Goal: Information Seeking & Learning: Learn about a topic

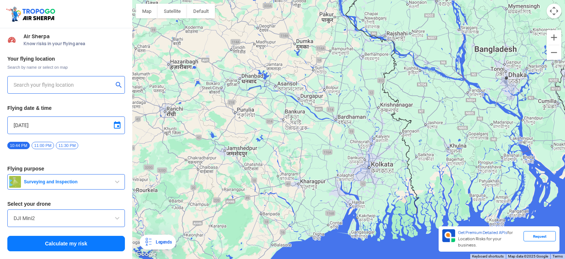
drag, startPoint x: 414, startPoint y: 144, endPoint x: 303, endPoint y: 133, distance: 111.2
click at [303, 133] on div at bounding box center [348, 129] width 433 height 259
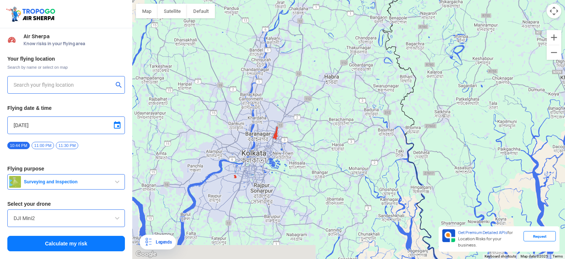
drag, startPoint x: 448, startPoint y: 190, endPoint x: 230, endPoint y: 105, distance: 234.8
click at [230, 103] on div at bounding box center [348, 129] width 433 height 259
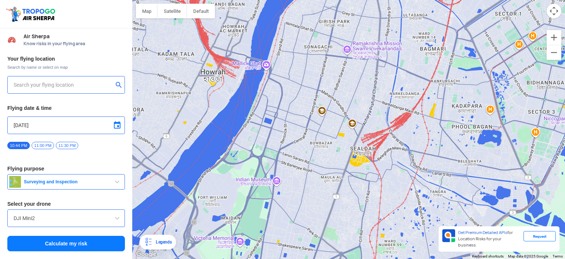
drag, startPoint x: 239, startPoint y: 110, endPoint x: 291, endPoint y: 128, distance: 55.3
click at [292, 128] on div at bounding box center [348, 129] width 433 height 259
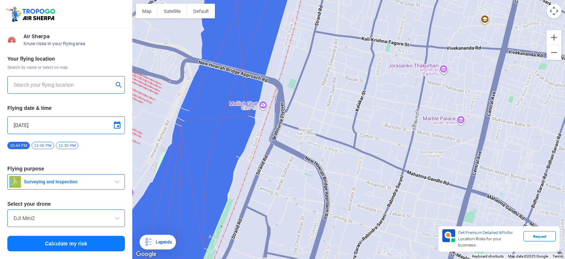
drag, startPoint x: 287, startPoint y: 81, endPoint x: 356, endPoint y: 178, distance: 119.0
click at [356, 179] on div at bounding box center [348, 129] width 433 height 259
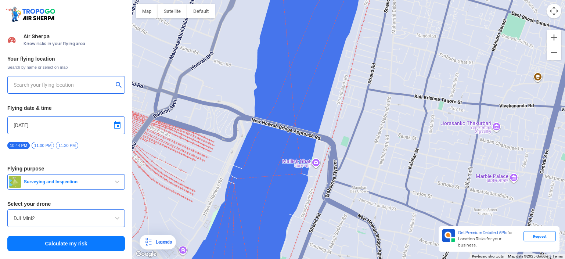
drag, startPoint x: 218, startPoint y: 86, endPoint x: 275, endPoint y: 147, distance: 82.9
click at [276, 148] on div at bounding box center [348, 129] width 433 height 259
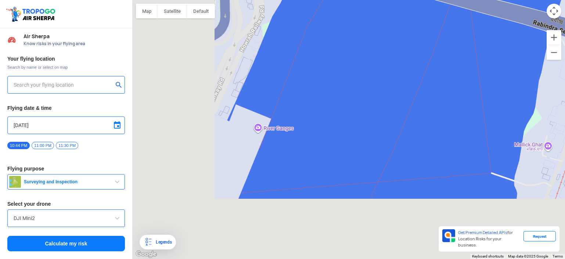
drag, startPoint x: 276, startPoint y: 197, endPoint x: 396, endPoint y: -12, distance: 242.0
click at [396, 0] on html "Location Risk Score Air Sherpa Know risks in your flying area Your flying locat…" at bounding box center [282, 129] width 565 height 259
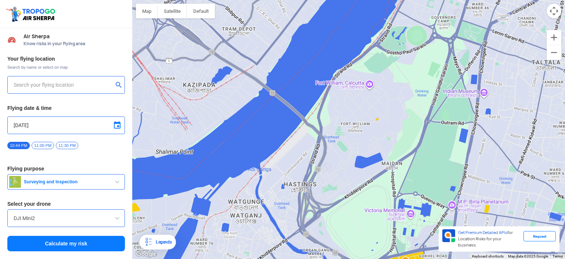
drag, startPoint x: 330, startPoint y: 165, endPoint x: 390, endPoint y: -12, distance: 187.3
click at [390, 0] on html "Location Risk Score Air Sherpa Know risks in your flying area Your flying locat…" at bounding box center [282, 129] width 565 height 259
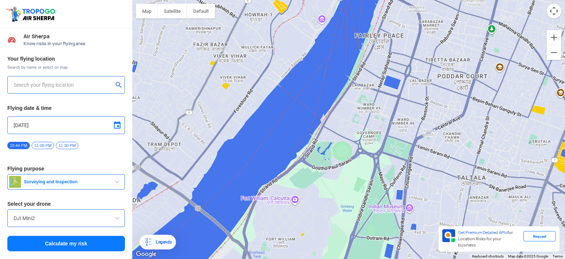
drag, startPoint x: 404, startPoint y: 40, endPoint x: 265, endPoint y: 152, distance: 178.2
click at [251, 187] on div at bounding box center [348, 129] width 433 height 259
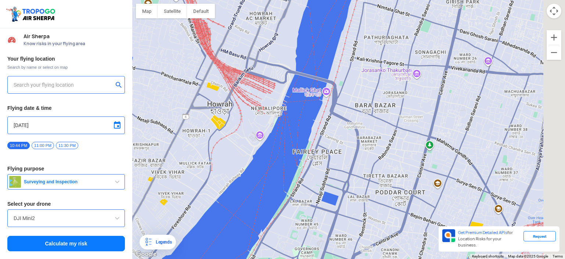
drag, startPoint x: 313, startPoint y: 105, endPoint x: 228, endPoint y: 240, distance: 160.2
click at [228, 240] on div at bounding box center [348, 129] width 433 height 259
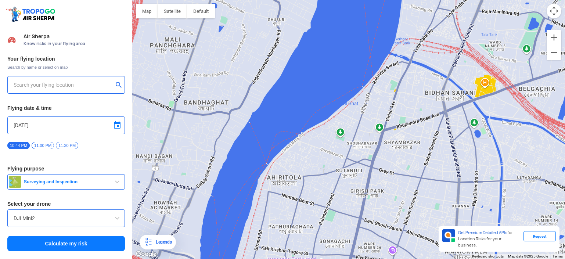
drag, startPoint x: 259, startPoint y: 170, endPoint x: 230, endPoint y: 243, distance: 78.6
click at [230, 243] on div at bounding box center [348, 129] width 433 height 259
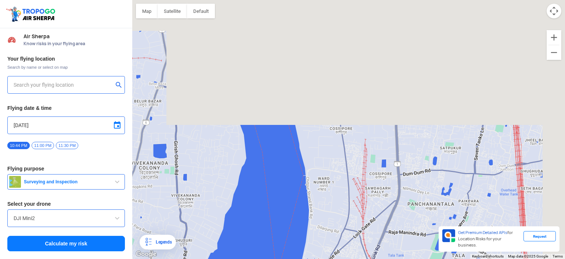
drag, startPoint x: 366, startPoint y: 52, endPoint x: 266, endPoint y: 270, distance: 240.6
click at [266, 259] on html "Location Risk Score Air Sherpa Know risks in your flying area Your flying locat…" at bounding box center [282, 129] width 565 height 259
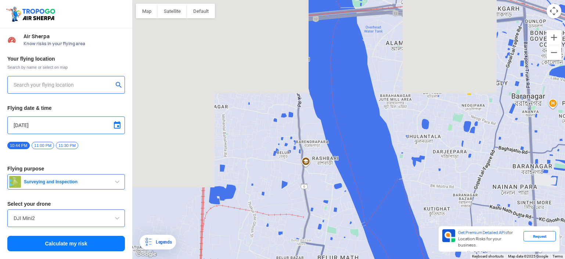
drag, startPoint x: 265, startPoint y: 113, endPoint x: 415, endPoint y: 273, distance: 218.4
click at [415, 259] on html "Location Risk Score Air Sherpa Know risks in your flying area Your flying locat…" at bounding box center [282, 129] width 565 height 259
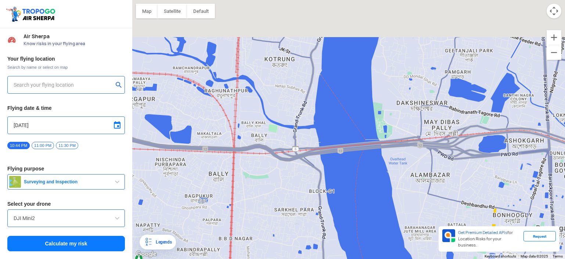
drag, startPoint x: 329, startPoint y: 98, endPoint x: 353, endPoint y: 231, distance: 134.9
click at [353, 231] on div at bounding box center [348, 129] width 433 height 259
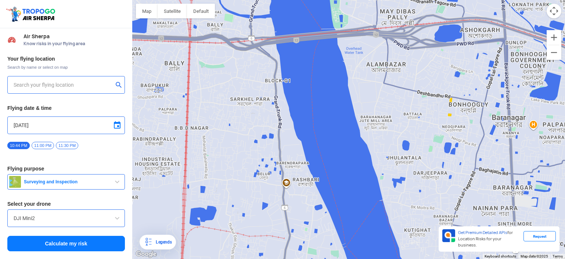
drag, startPoint x: 341, startPoint y: 93, endPoint x: 300, endPoint y: -29, distance: 128.8
click at [300, 0] on html "Location Risk Score Air Sherpa Know risks in your flying area Your flying locat…" at bounding box center [282, 129] width 565 height 259
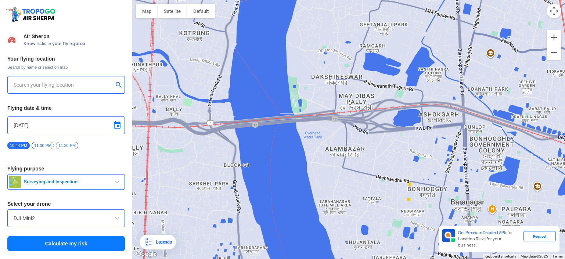
drag, startPoint x: 371, startPoint y: 85, endPoint x: 333, endPoint y: 157, distance: 81.4
click at [334, 157] on div at bounding box center [348, 129] width 433 height 259
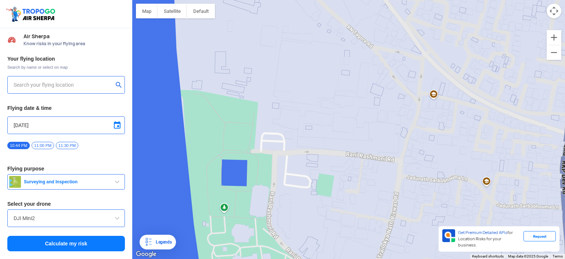
drag, startPoint x: 258, startPoint y: 123, endPoint x: 432, endPoint y: 254, distance: 217.6
click at [434, 254] on div at bounding box center [348, 129] width 433 height 259
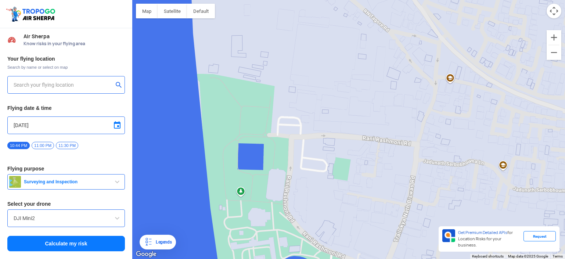
drag, startPoint x: 321, startPoint y: 76, endPoint x: 338, endPoint y: 60, distance: 23.4
click at [338, 60] on div at bounding box center [348, 129] width 433 height 259
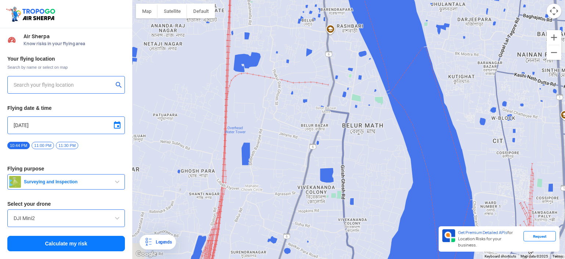
drag, startPoint x: 307, startPoint y: 209, endPoint x: 368, endPoint y: 14, distance: 204.5
click at [366, 0] on html "Location Risk Score Air Sherpa Know risks in your flying area Your flying locat…" at bounding box center [282, 129] width 565 height 259
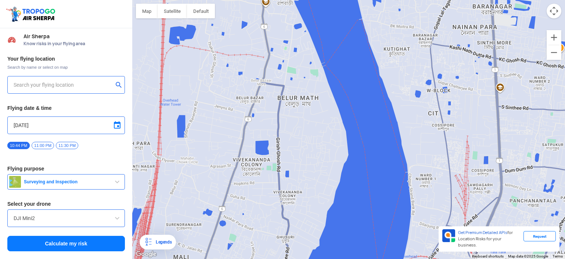
drag, startPoint x: 377, startPoint y: 158, endPoint x: 312, endPoint y: 130, distance: 70.8
click at [312, 130] on div at bounding box center [348, 129] width 433 height 259
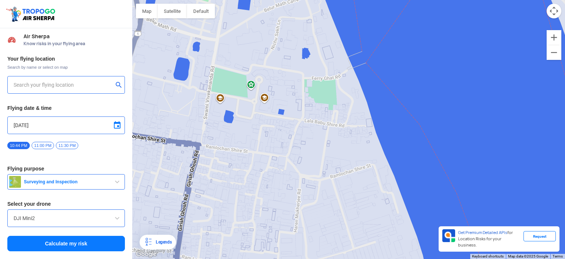
drag, startPoint x: 322, startPoint y: 55, endPoint x: 312, endPoint y: 141, distance: 87.3
click at [312, 141] on div at bounding box center [348, 129] width 433 height 259
